Goal: Information Seeking & Learning: Learn about a topic

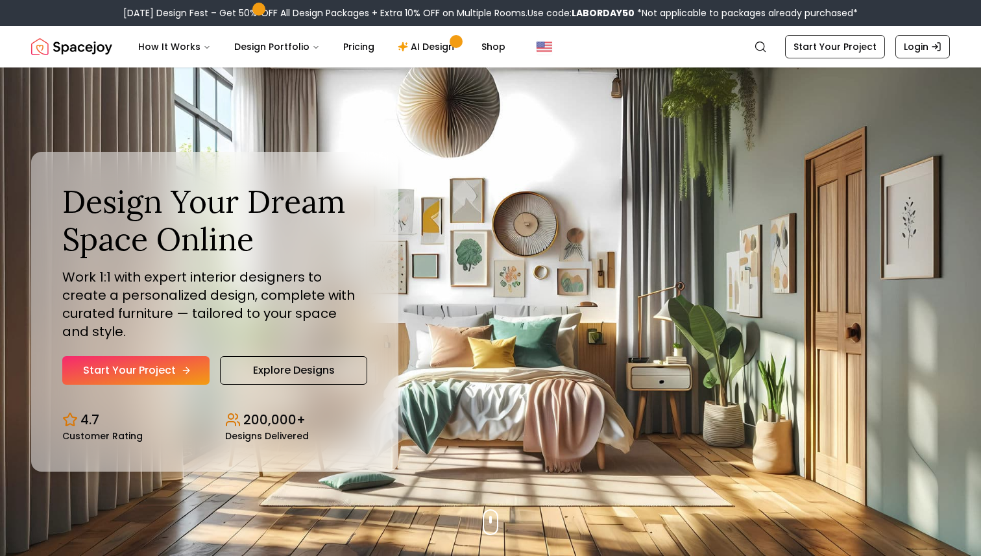
click at [147, 360] on link "Start Your Project" at bounding box center [135, 370] width 147 height 29
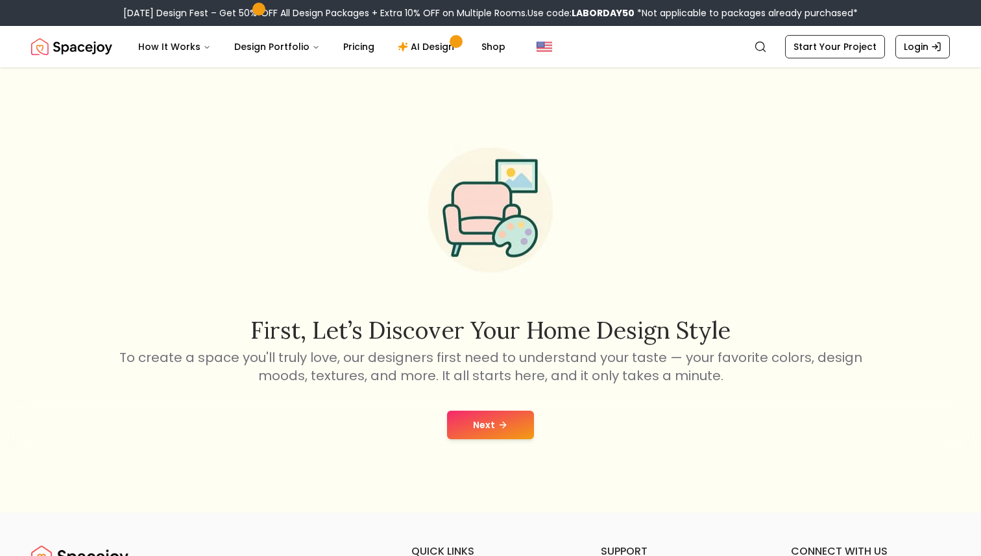
click at [493, 412] on button "Next" at bounding box center [490, 425] width 87 height 29
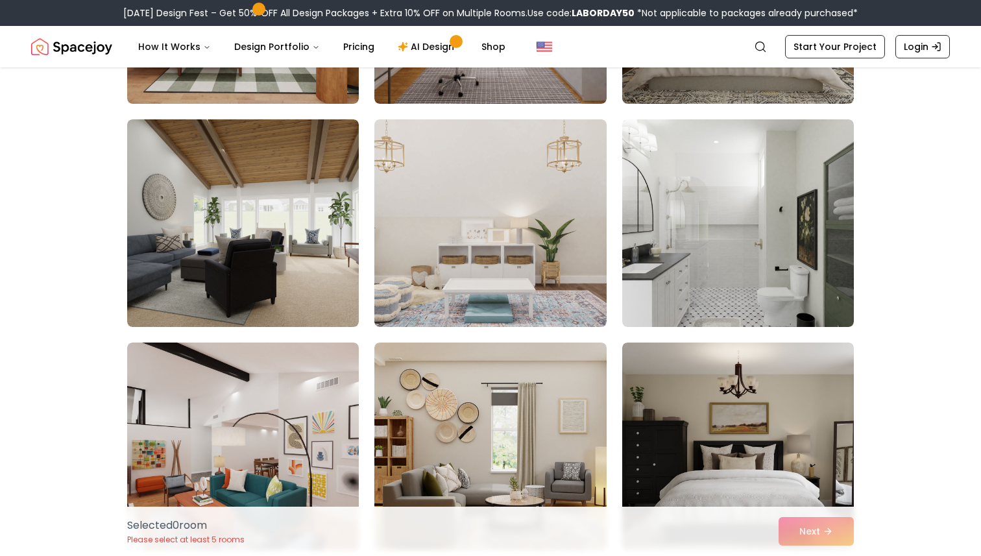
scroll to position [5859, 0]
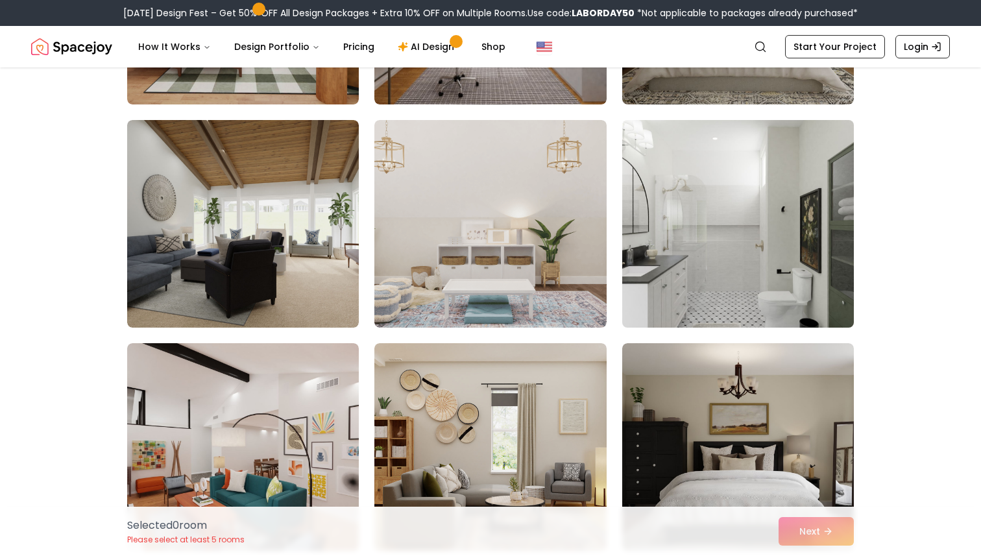
click at [682, 274] on img at bounding box center [737, 224] width 243 height 218
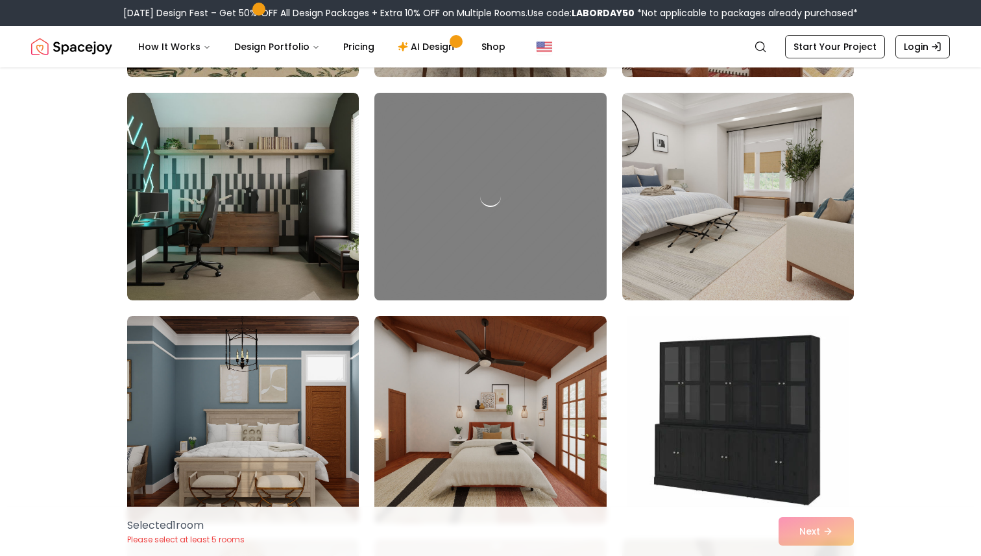
scroll to position [1647, 0]
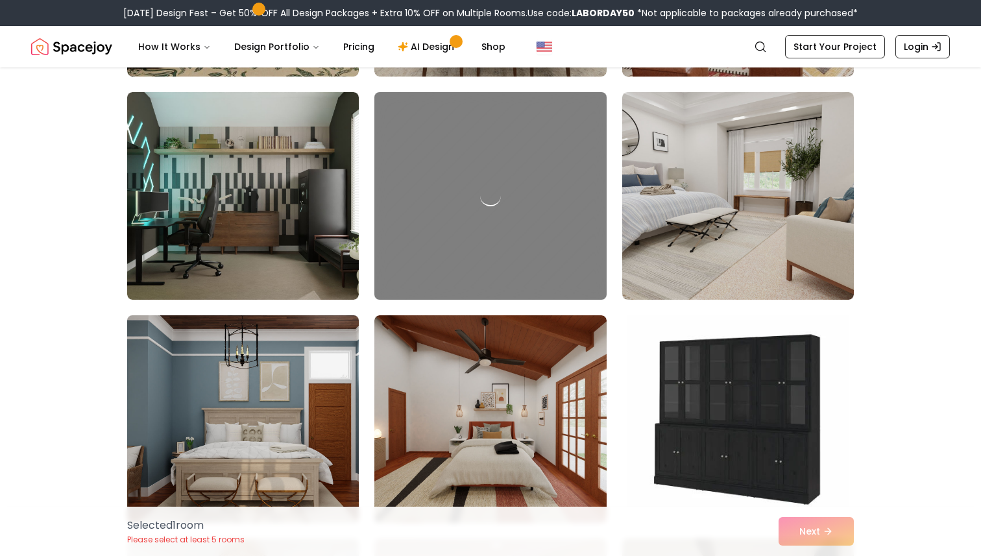
click at [296, 446] on img at bounding box center [242, 419] width 243 height 218
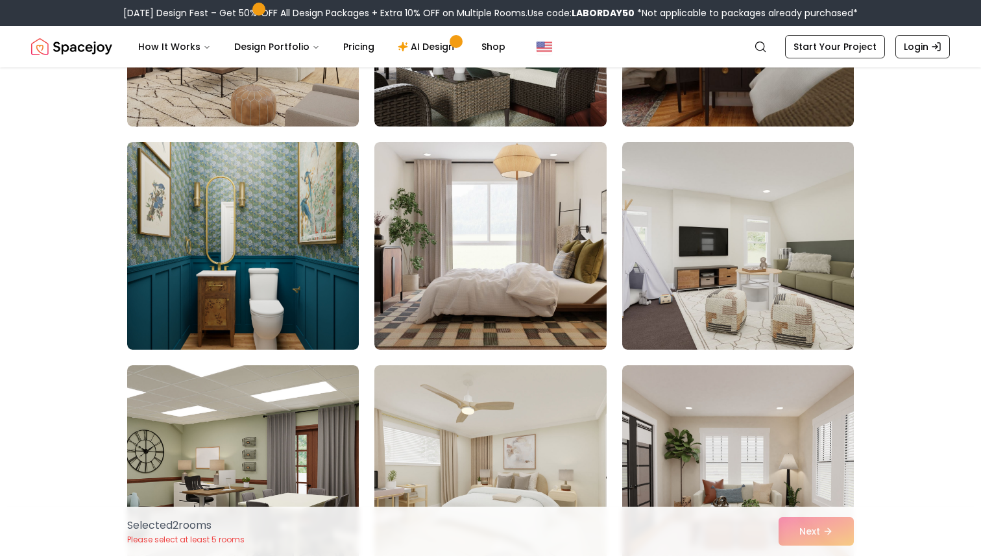
scroll to position [4927, 0]
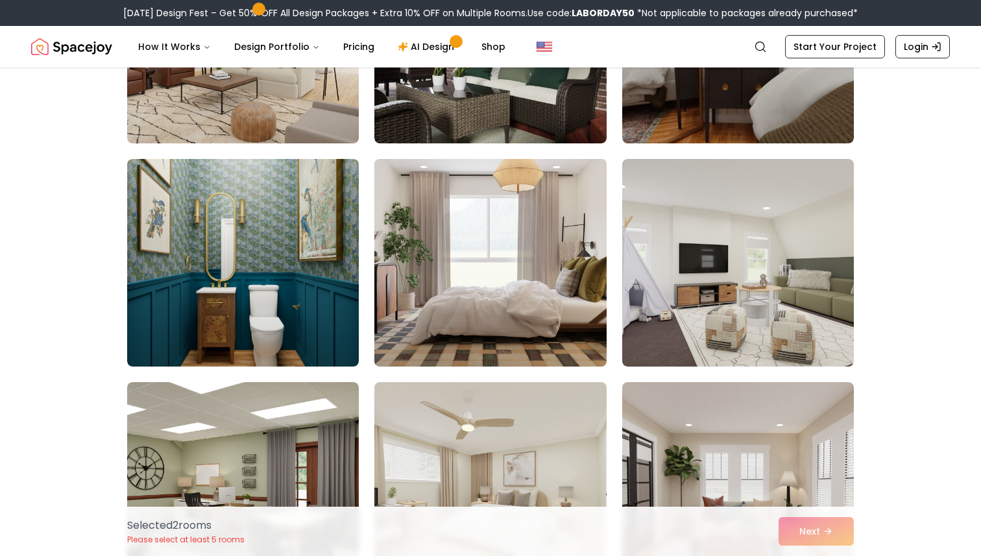
click at [442, 331] on img at bounding box center [490, 263] width 243 height 218
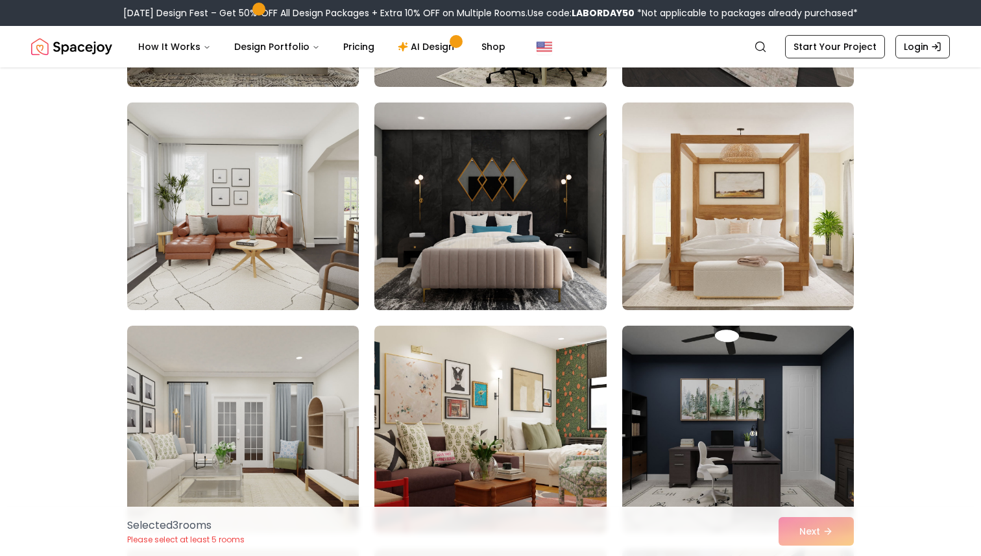
scroll to position [2980, 0]
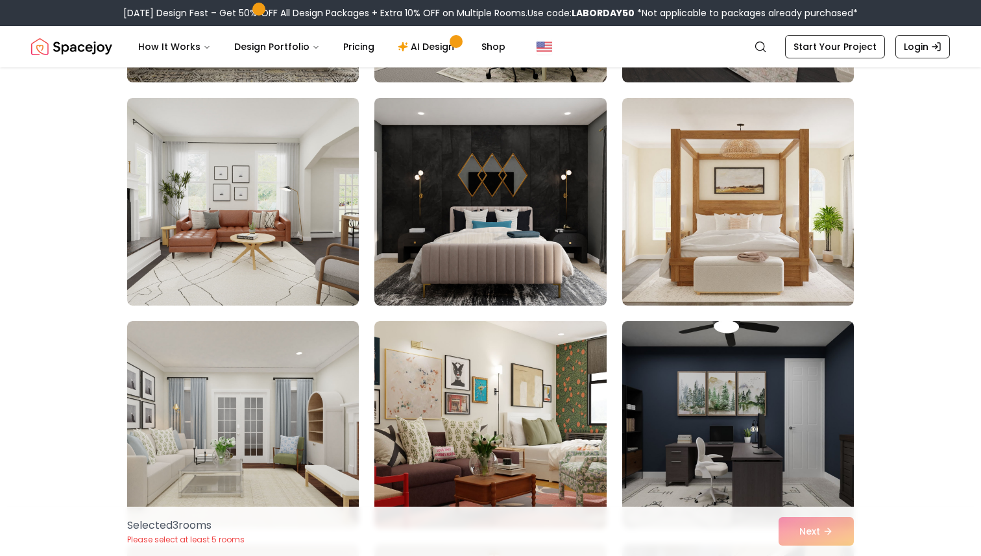
click at [784, 389] on img at bounding box center [737, 425] width 243 height 218
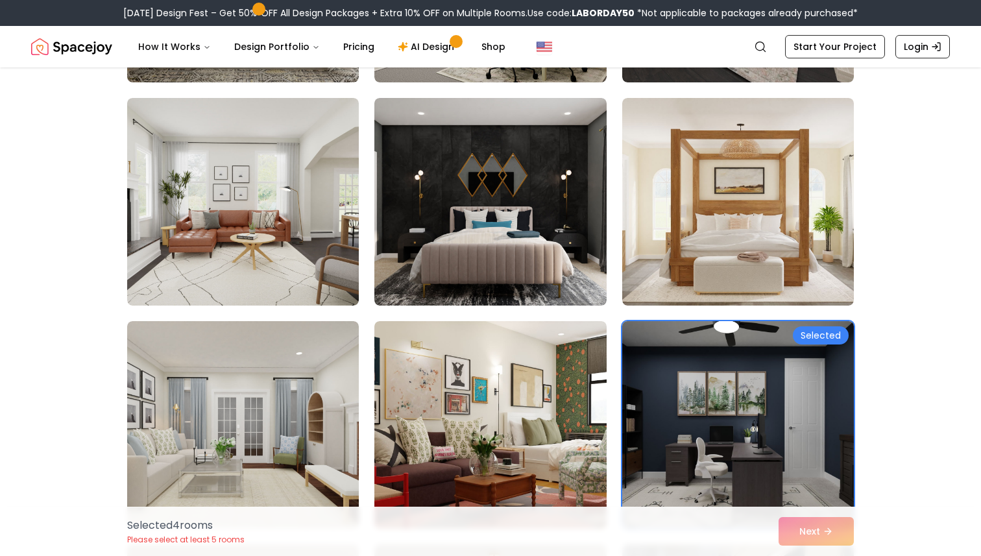
click at [784, 389] on img at bounding box center [737, 425] width 243 height 218
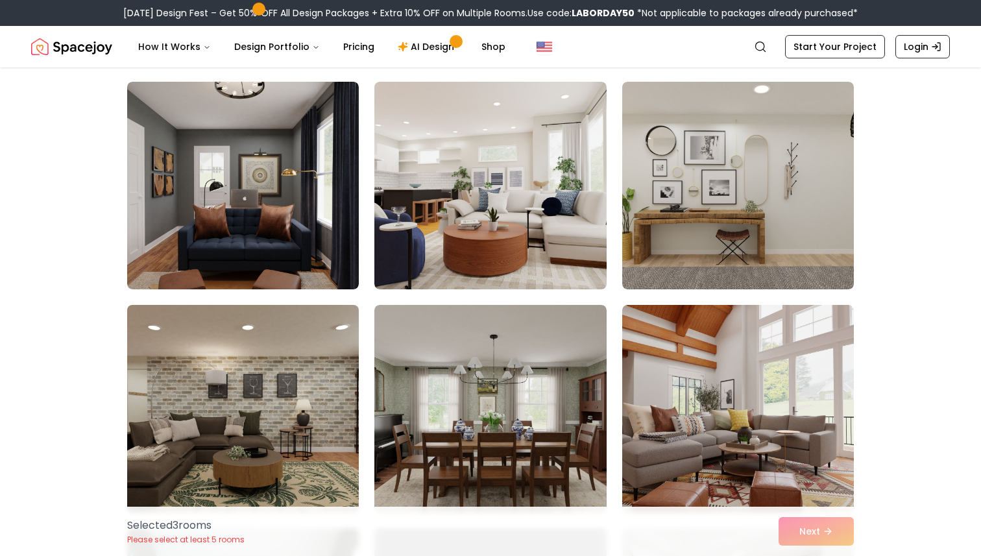
click at [233, 419] on img at bounding box center [242, 409] width 243 height 218
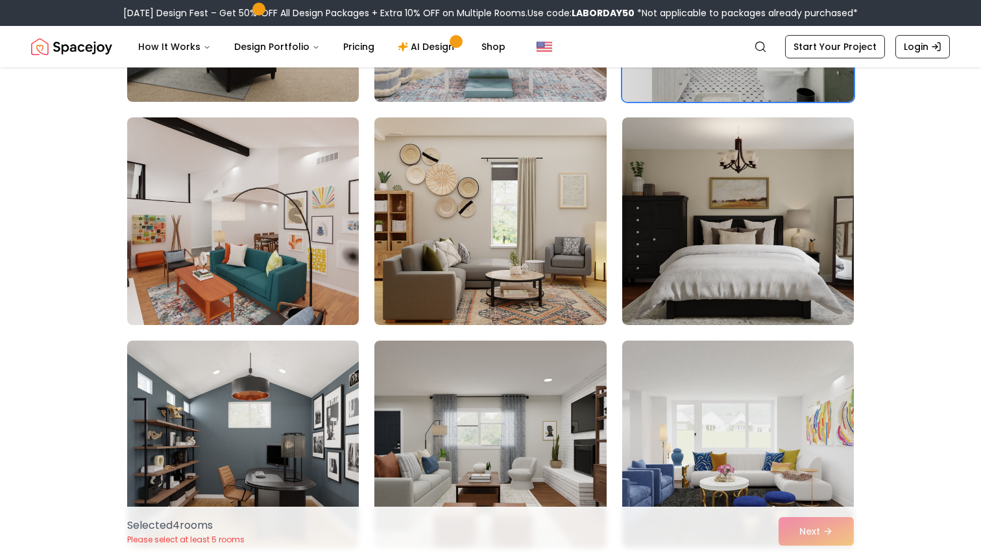
scroll to position [6104, 0]
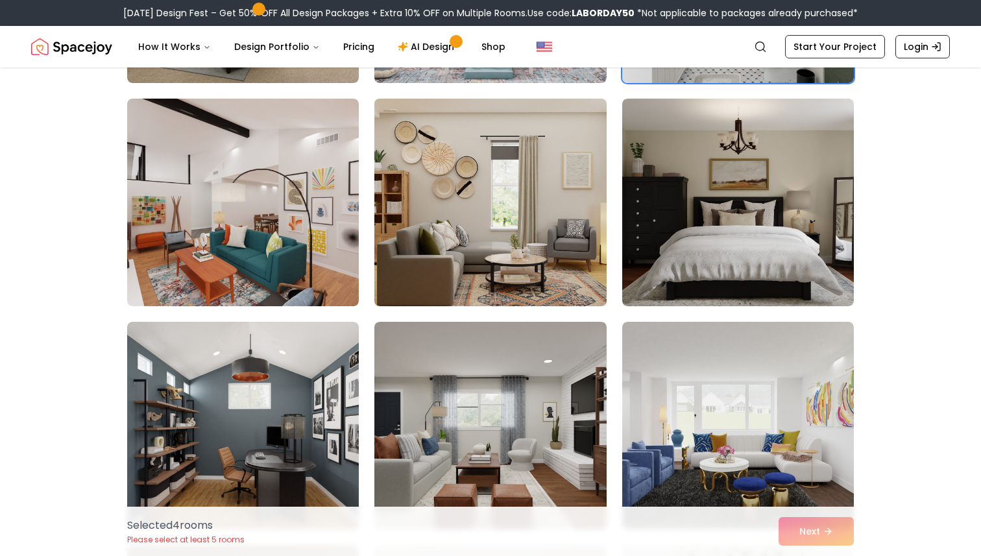
click at [575, 248] on img at bounding box center [490, 202] width 243 height 218
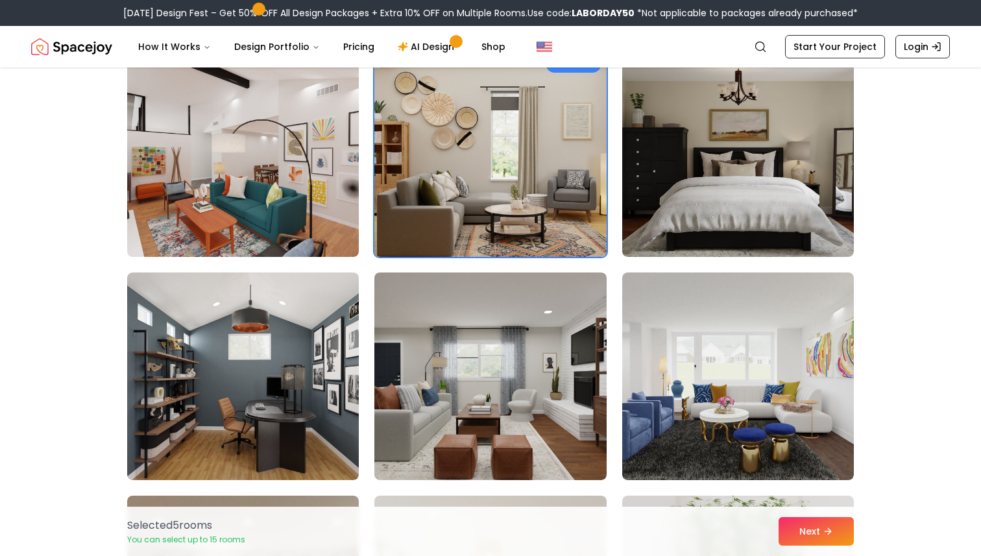
click at [545, 221] on img at bounding box center [490, 153] width 243 height 218
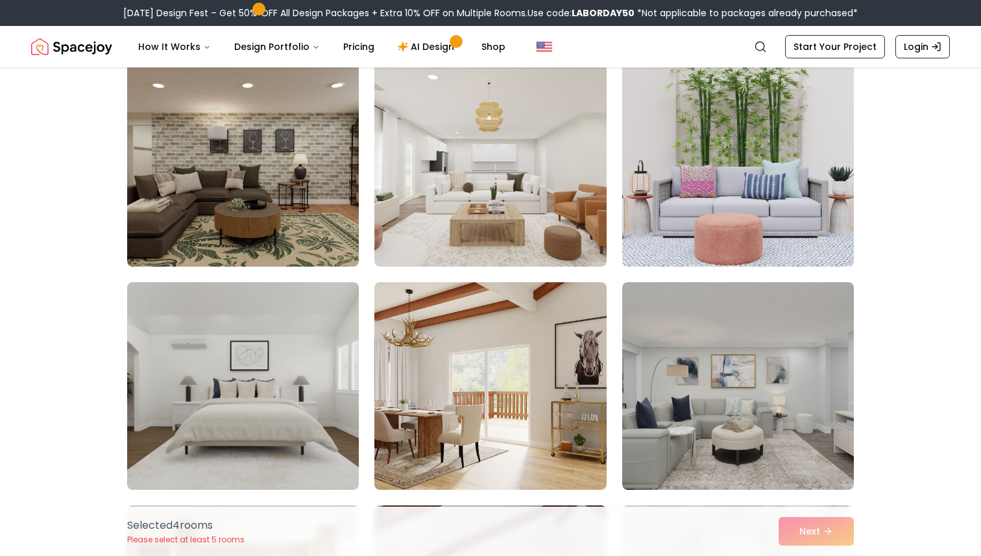
scroll to position [6583, 0]
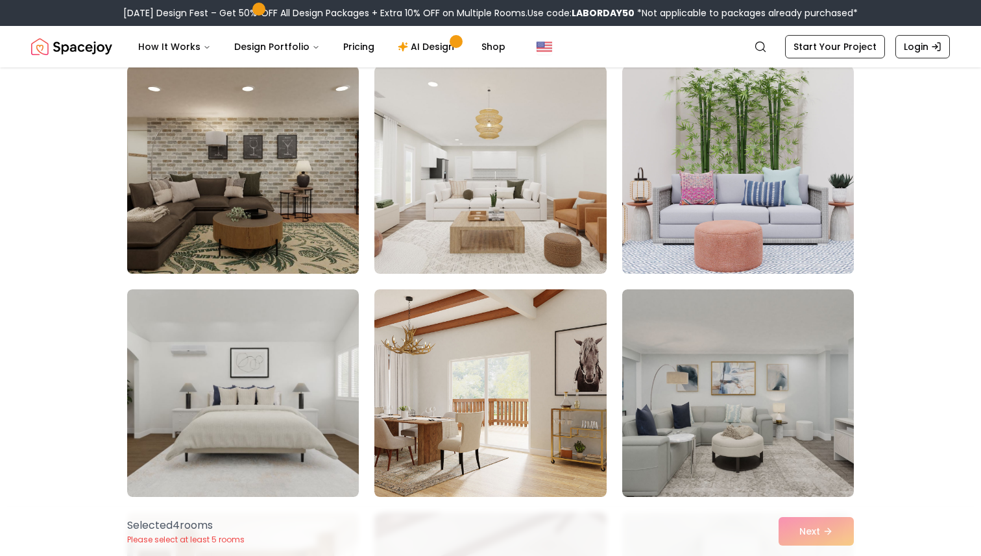
click at [306, 197] on img at bounding box center [242, 170] width 243 height 218
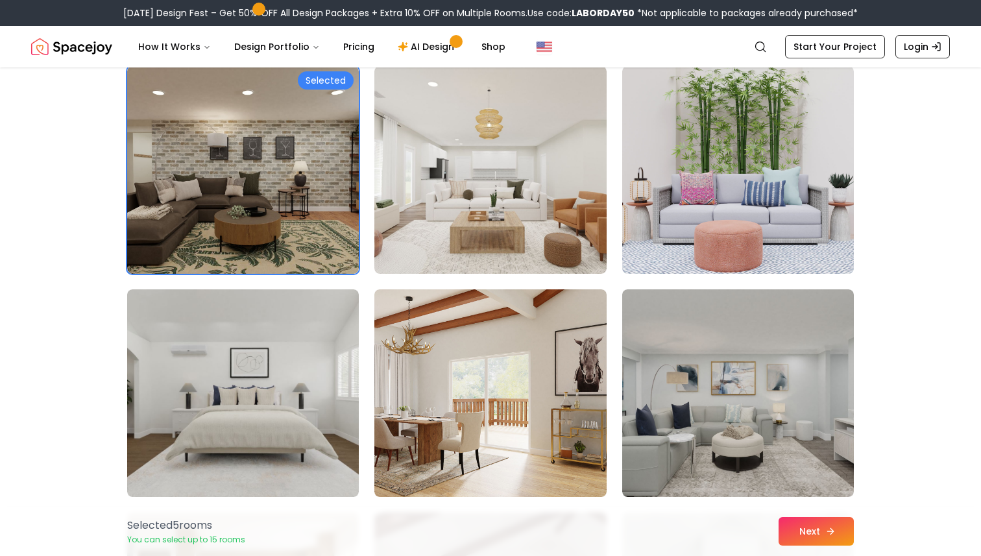
click at [830, 531] on icon at bounding box center [830, 531] width 6 height 0
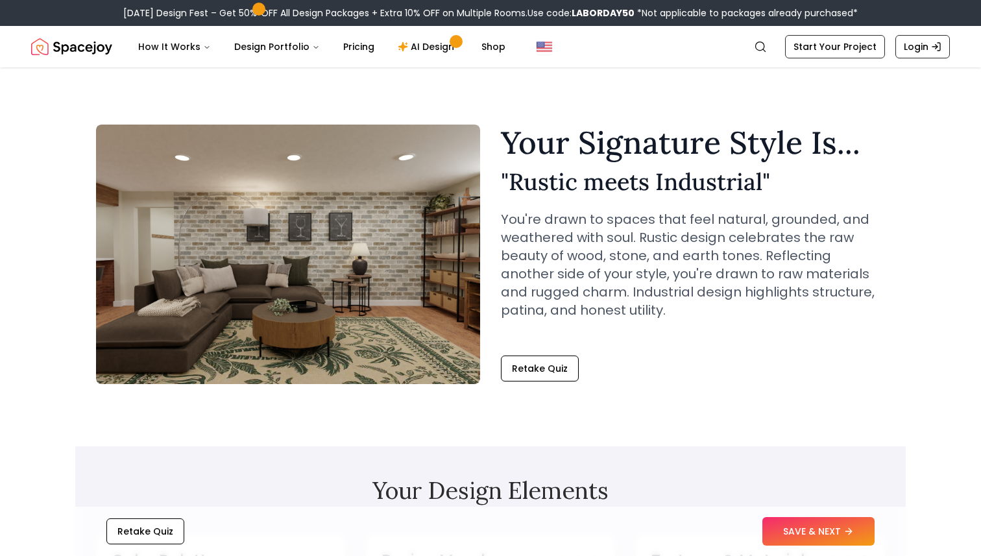
click at [841, 49] on link "Start Your Project" at bounding box center [835, 46] width 100 height 23
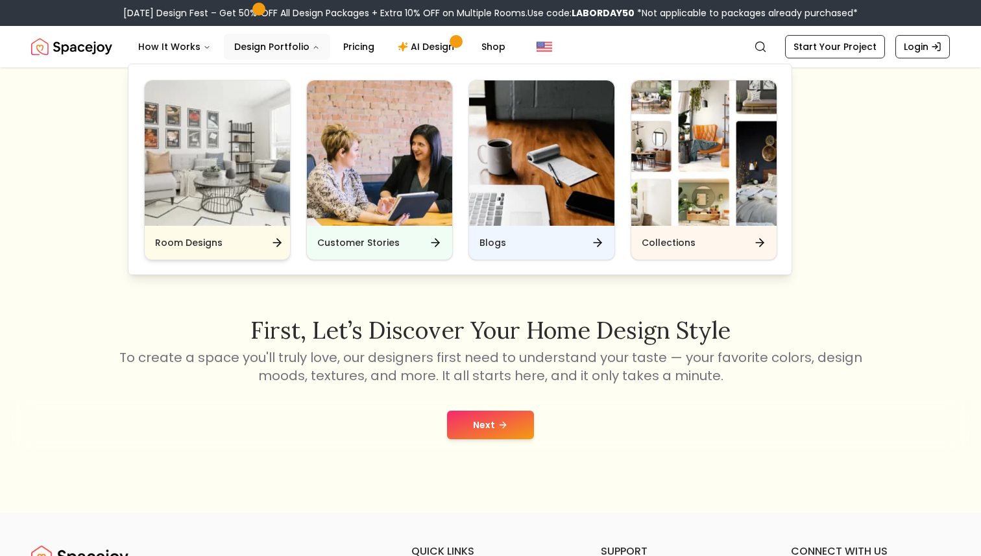
click at [213, 187] on img "Main" at bounding box center [217, 152] width 145 height 145
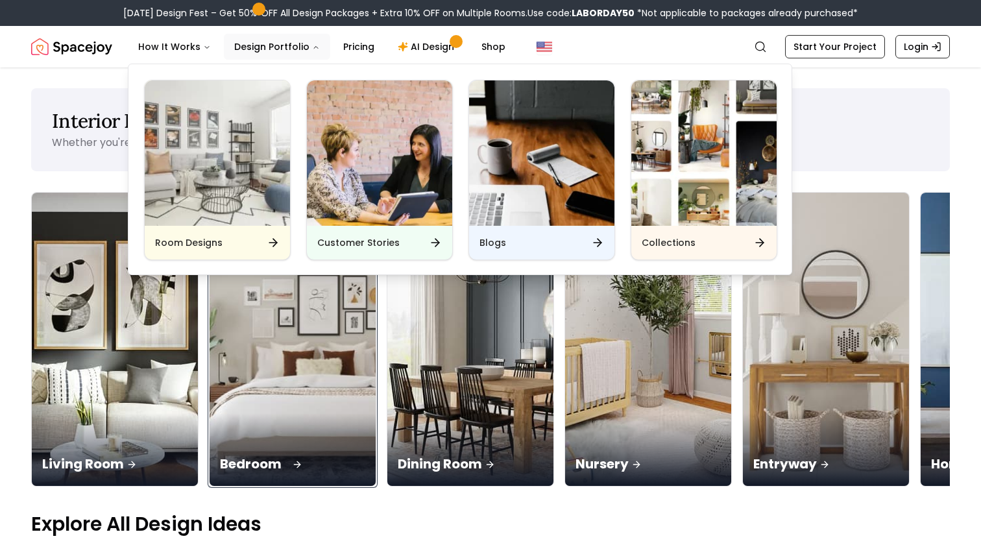
click at [210, 413] on div "Bedroom" at bounding box center [293, 449] width 166 height 73
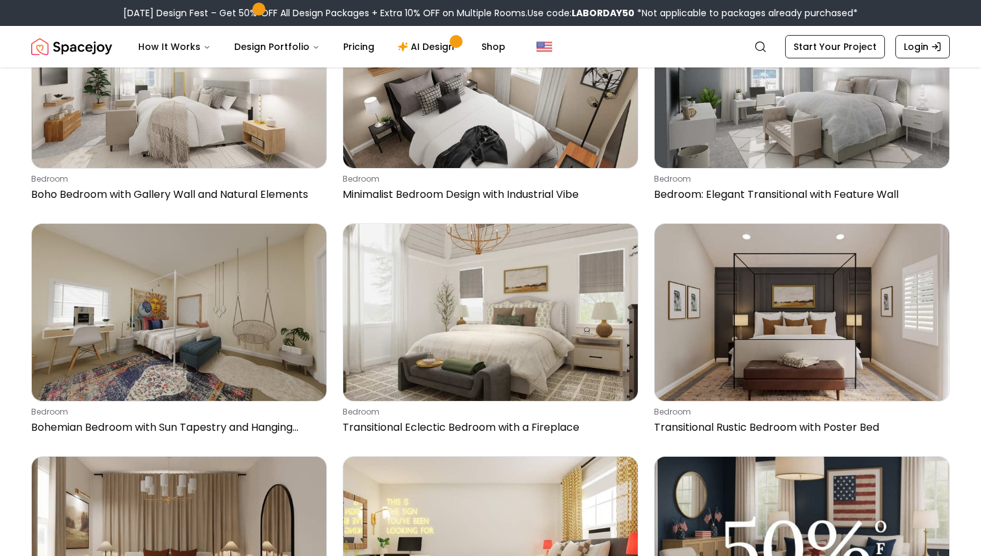
scroll to position [4842, 0]
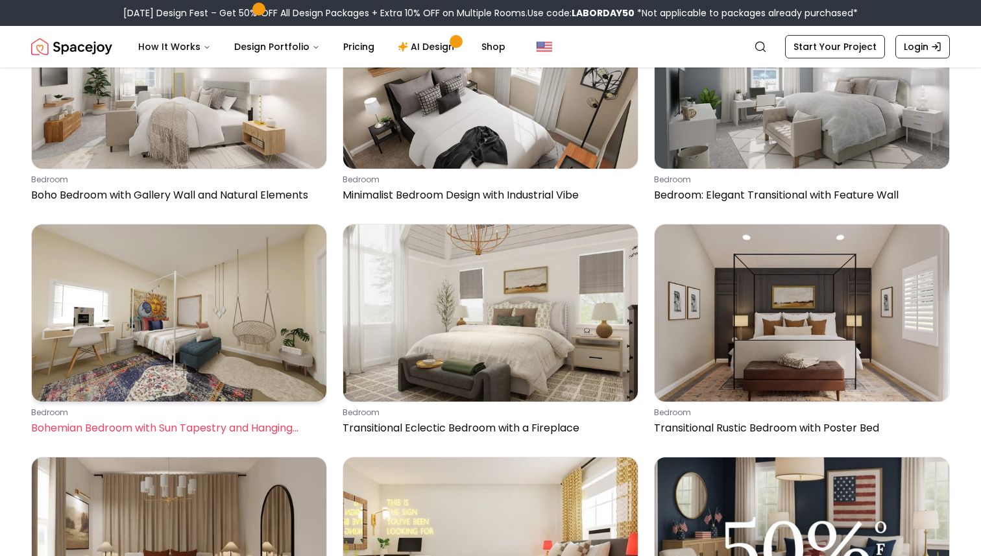
click at [269, 318] on img at bounding box center [179, 312] width 295 height 176
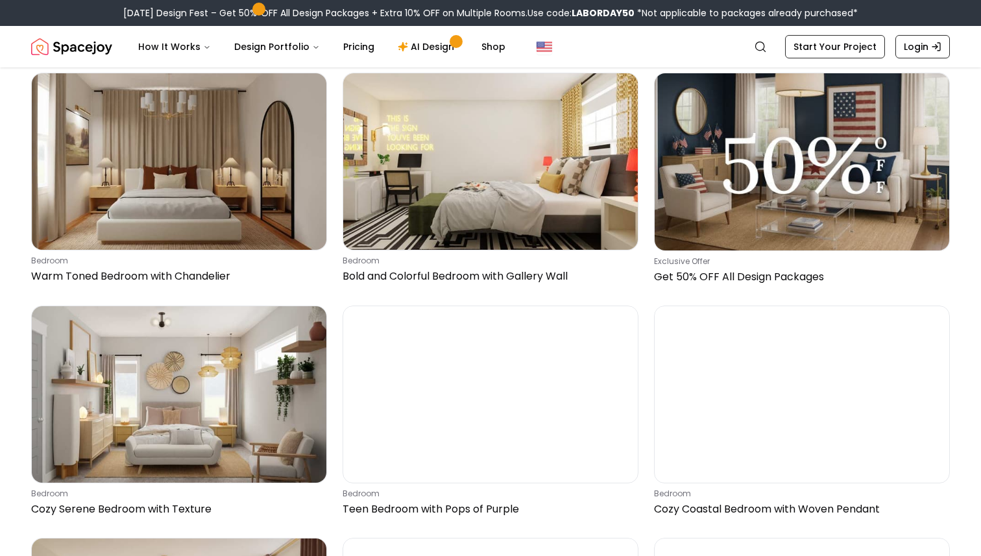
scroll to position [5203, 0]
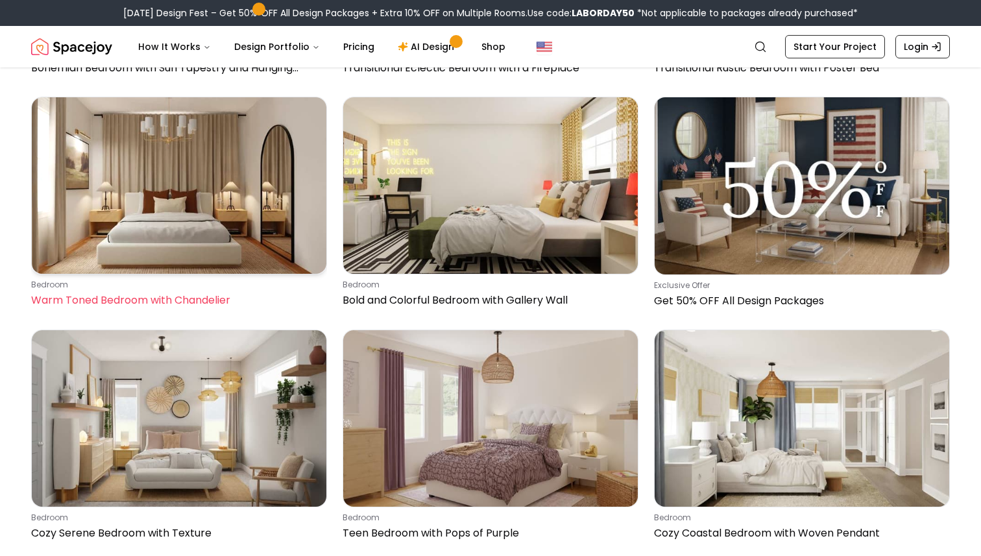
click at [296, 209] on img at bounding box center [179, 185] width 295 height 176
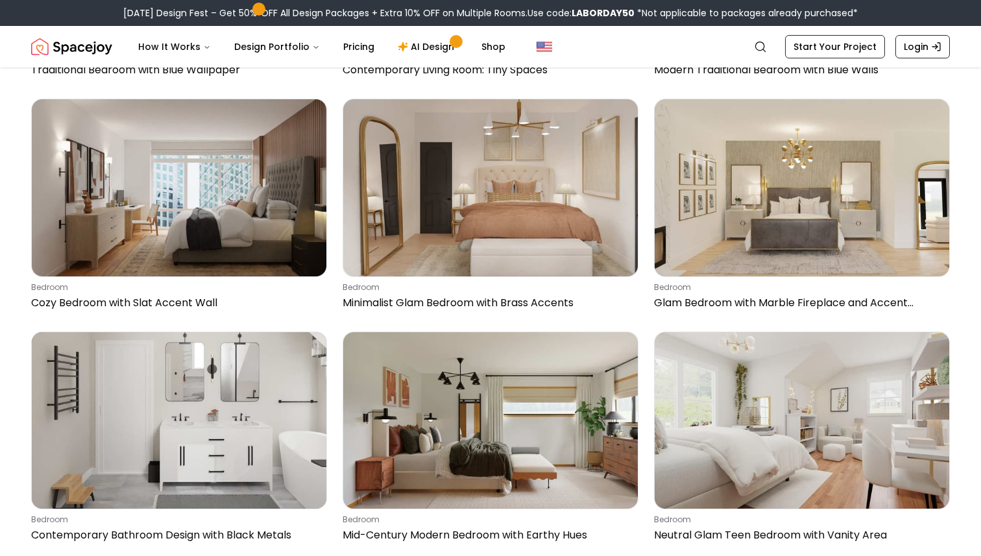
scroll to position [8916, 0]
